Goal: Transaction & Acquisition: Purchase product/service

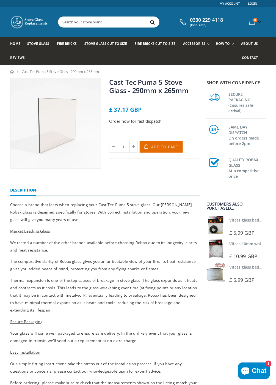
click at [260, 368] on span "Chat" at bounding box center [259, 371] width 15 height 8
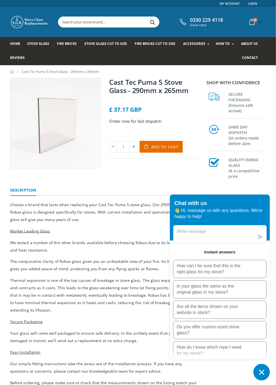
click at [225, 289] on p "Is your glass the same as the original glass in my stove?" at bounding box center [211, 290] width 69 height 12
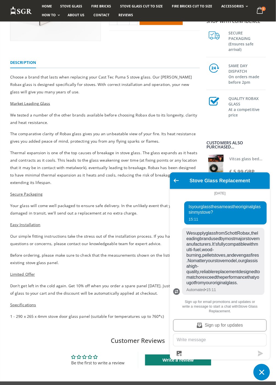
scroll to position [20, 0]
click at [235, 346] on textarea "Message us" at bounding box center [220, 340] width 93 height 12
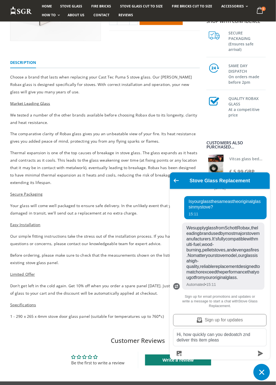
type textarea "Hi, how quickly can you dedoatch znd deliver this item please"
click at [264, 356] on button "submit" at bounding box center [261, 354] width 12 height 6
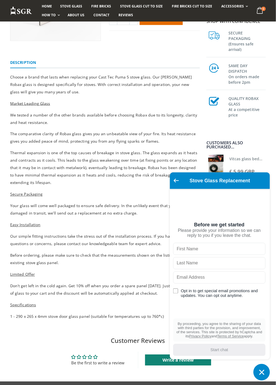
click at [256, 240] on div "Before we get started Please provide your information so we can reply to you if…" at bounding box center [219, 274] width 99 height 171
click at [239, 255] on input "text" at bounding box center [219, 249] width 93 height 12
type input "Emma"
click at [225, 269] on input "text" at bounding box center [219, 263] width 93 height 12
type input "Roddam"
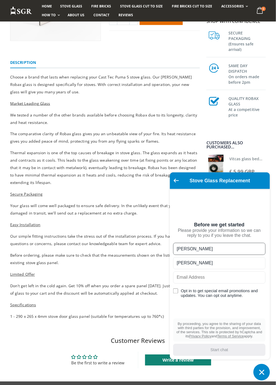
click at [225, 284] on input "text" at bounding box center [219, 277] width 93 height 12
click at [238, 284] on input "e" at bounding box center [219, 277] width 93 height 12
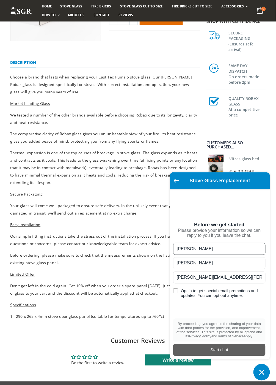
type input "Emma.roddam@yahoo.co.uk"
click at [233, 353] on div "Start chat" at bounding box center [220, 350] width 86 height 6
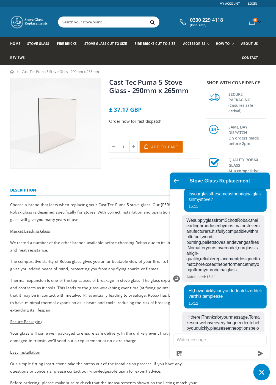
scroll to position [234, 0]
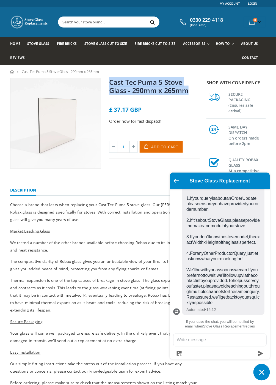
copy link "Cast Tec Puma 5 Stove Glass - 290mm x 265mm"
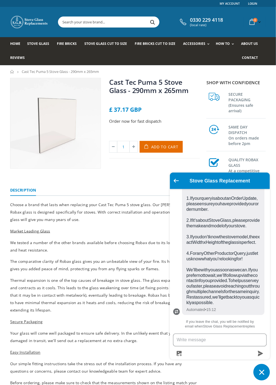
click at [227, 342] on textarea "Message us" at bounding box center [220, 340] width 93 height 12
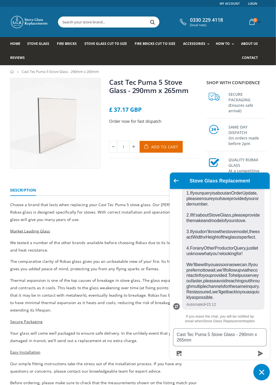
type textarea "Cast Tec Puma 5 Stove Glass - 290mm x 265mm"
click at [263, 356] on icon "submit" at bounding box center [261, 354] width 6 height 6
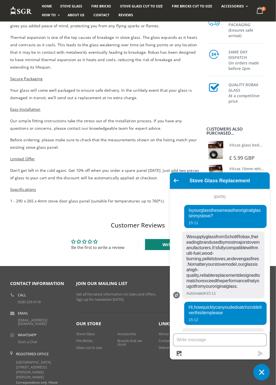
scroll to position [298, 0]
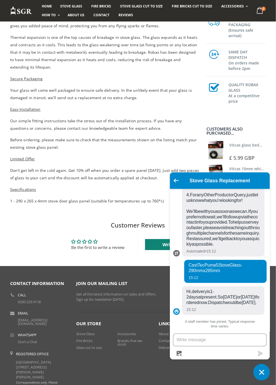
click at [237, 346] on textarea "Message us" at bounding box center [220, 340] width 93 height 12
click at [232, 346] on textarea "Okay i will order now, thamks so much" at bounding box center [220, 340] width 93 height 12
click at [228, 346] on textarea "Okay i will order now, thamks so much" at bounding box center [220, 340] width 93 height 12
type textarea "Okay i will order now, thanks so much"
click at [262, 356] on icon "submit" at bounding box center [261, 354] width 6 height 6
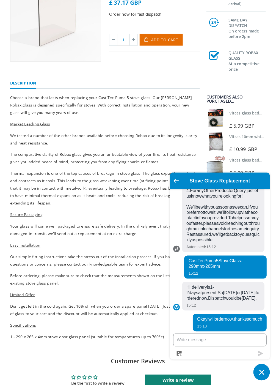
scroll to position [0, 0]
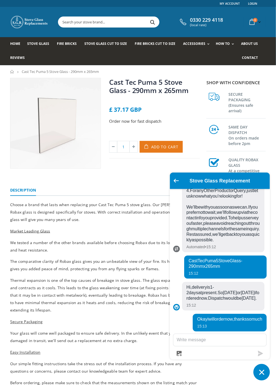
click at [172, 149] on span "Add to Cart" at bounding box center [164, 146] width 27 height 5
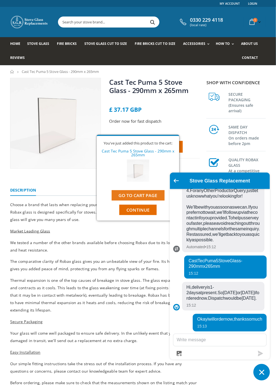
click at [156, 195] on link "Go to cart page" at bounding box center [138, 195] width 53 height 10
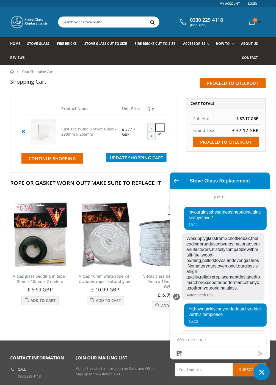
scroll to position [310, 0]
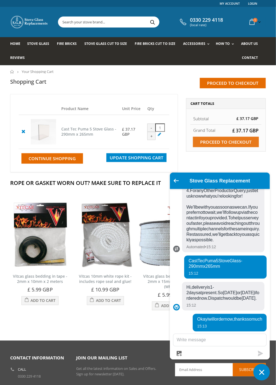
click at [245, 144] on input "Proceed to checkout" at bounding box center [226, 142] width 66 height 10
